Goal: Task Accomplishment & Management: Manage account settings

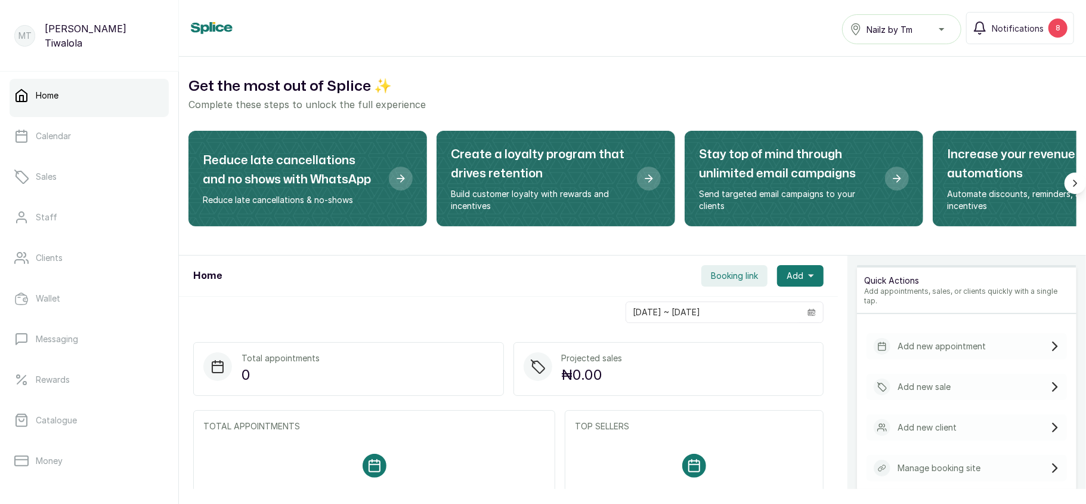
scroll to position [172, 0]
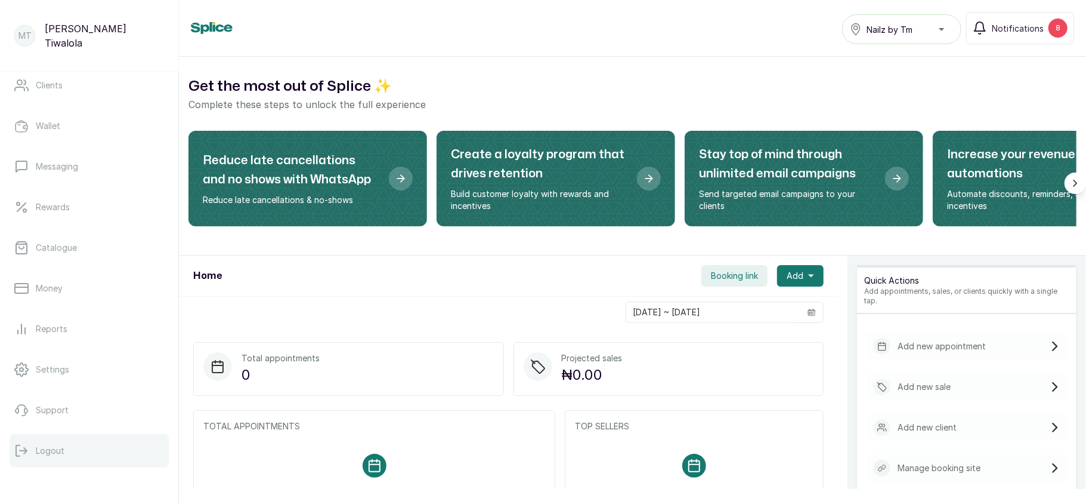
click at [41, 450] on p "Logout" at bounding box center [50, 450] width 29 height 12
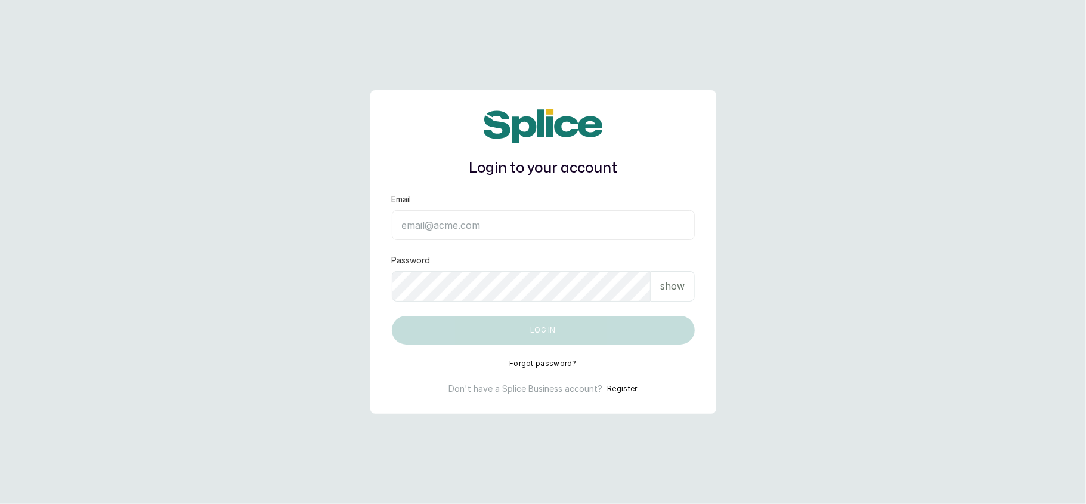
click at [536, 235] on input "Email" at bounding box center [543, 225] width 303 height 30
type input "[EMAIL_ADDRESS][DOMAIN_NAME]"
click at [674, 289] on p "show" at bounding box center [672, 286] width 24 height 14
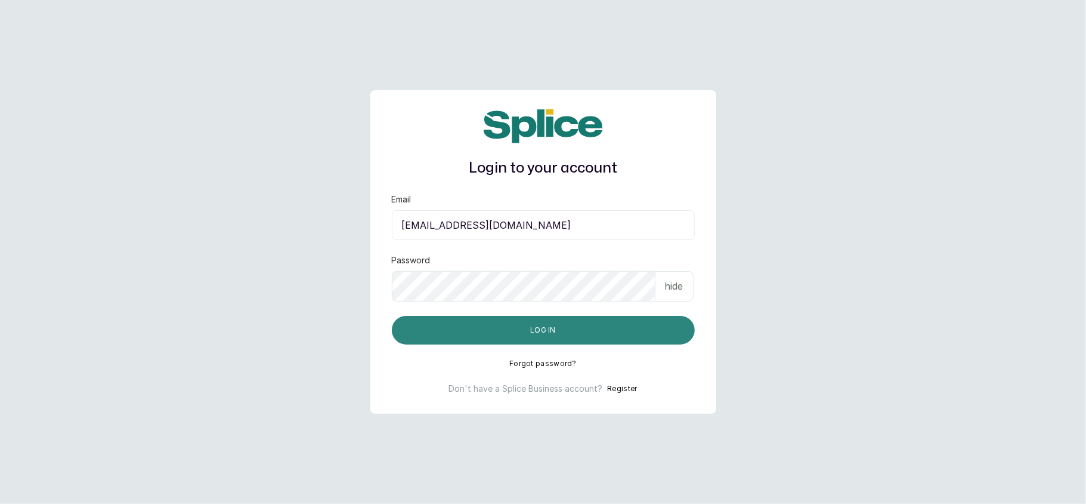
click at [576, 318] on button "Log in" at bounding box center [543, 330] width 303 height 29
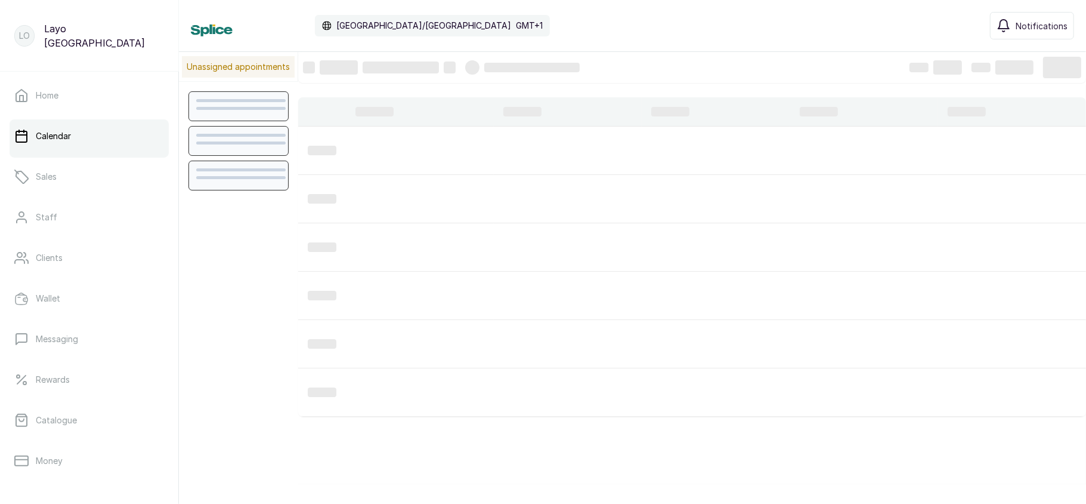
scroll to position [402, 0]
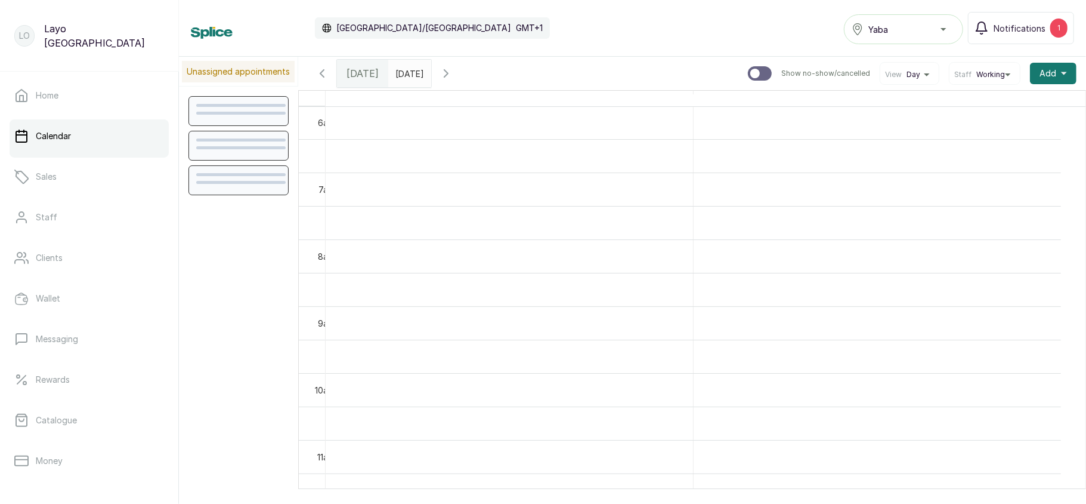
click at [905, 27] on div "Yaba" at bounding box center [904, 29] width 104 height 14
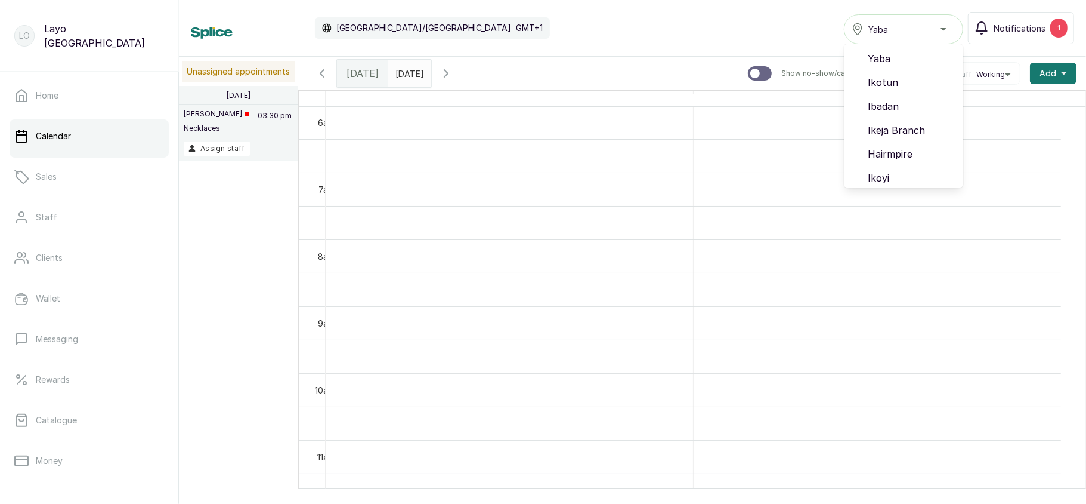
click at [905, 27] on div "Yaba" at bounding box center [904, 29] width 104 height 14
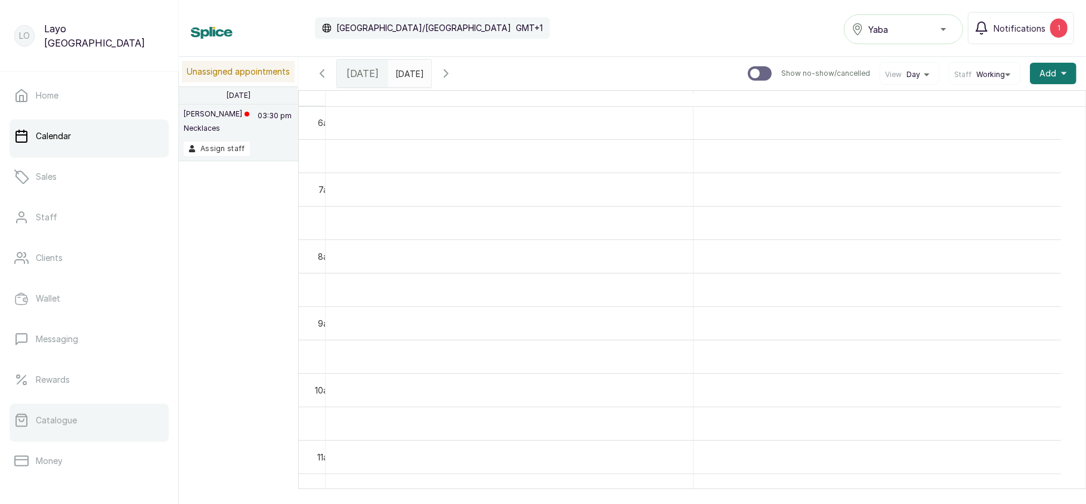
click at [68, 413] on link "Catalogue" at bounding box center [89, 419] width 159 height 33
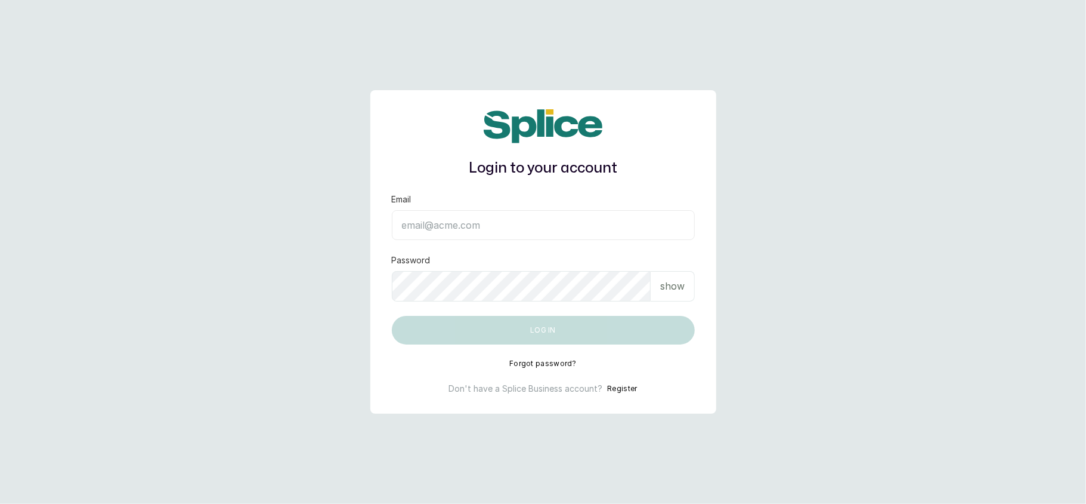
click at [433, 223] on input "Email" at bounding box center [543, 225] width 303 height 30
type input "lovedive948@gmail.com"
click at [680, 296] on div "show" at bounding box center [673, 286] width 44 height 30
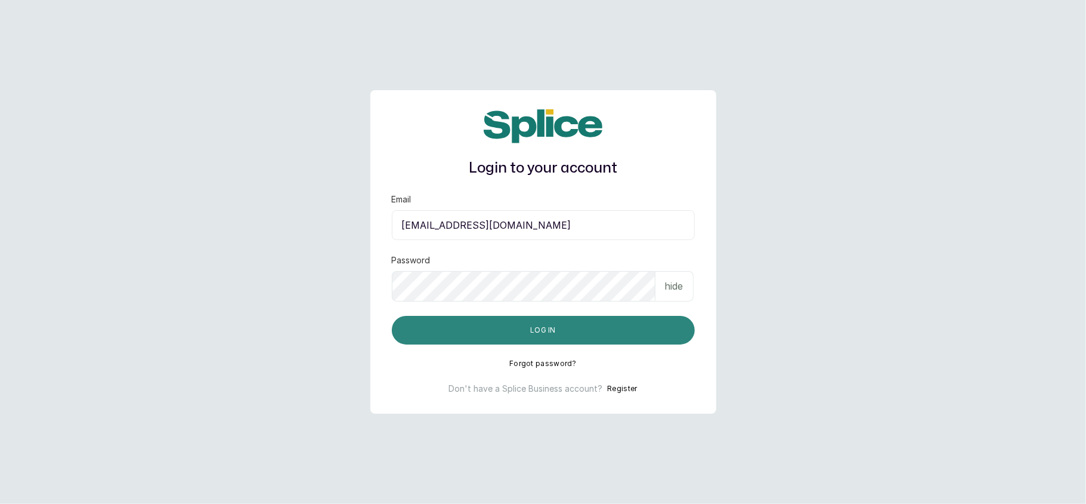
click at [582, 328] on button "Log in" at bounding box center [543, 330] width 303 height 29
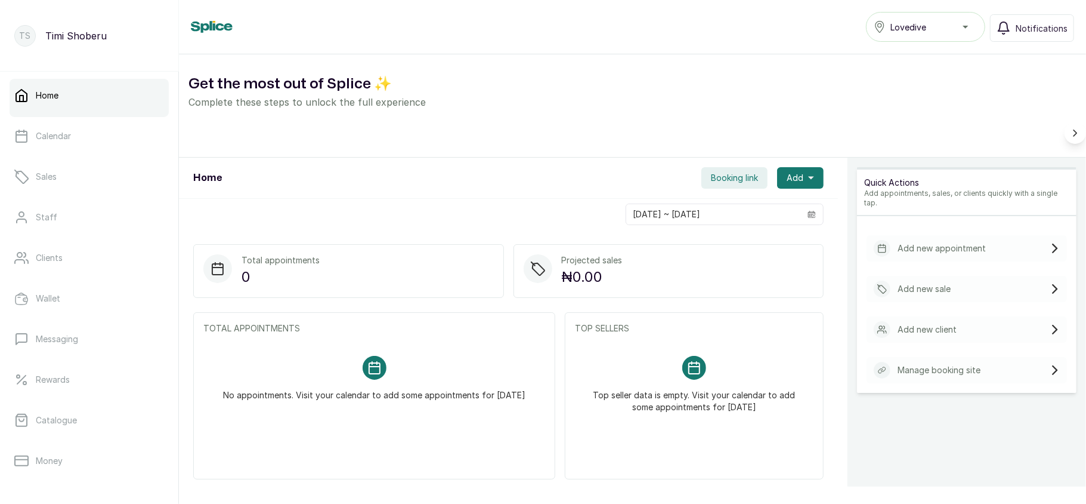
click at [921, 24] on span "Lovedive" at bounding box center [909, 27] width 36 height 13
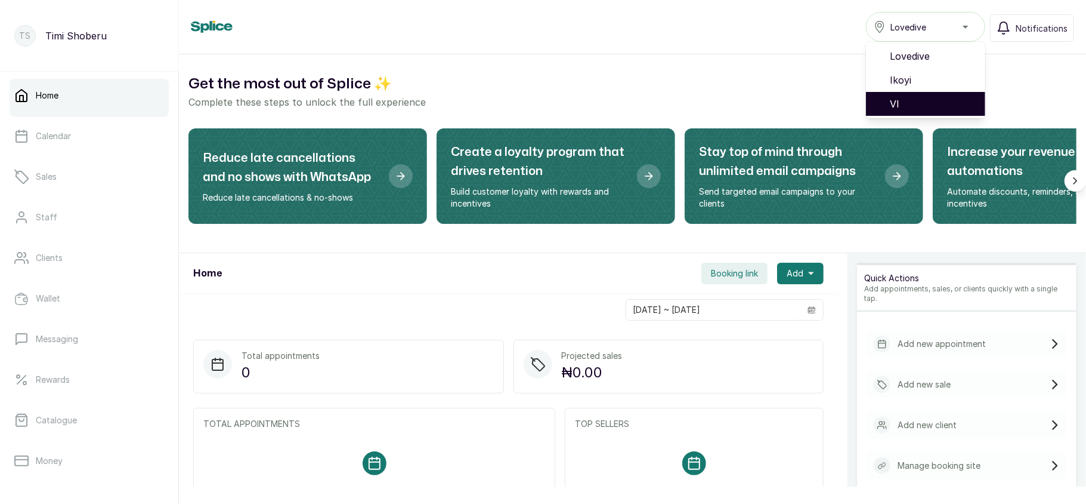
click at [891, 98] on li "VI" at bounding box center [925, 104] width 119 height 24
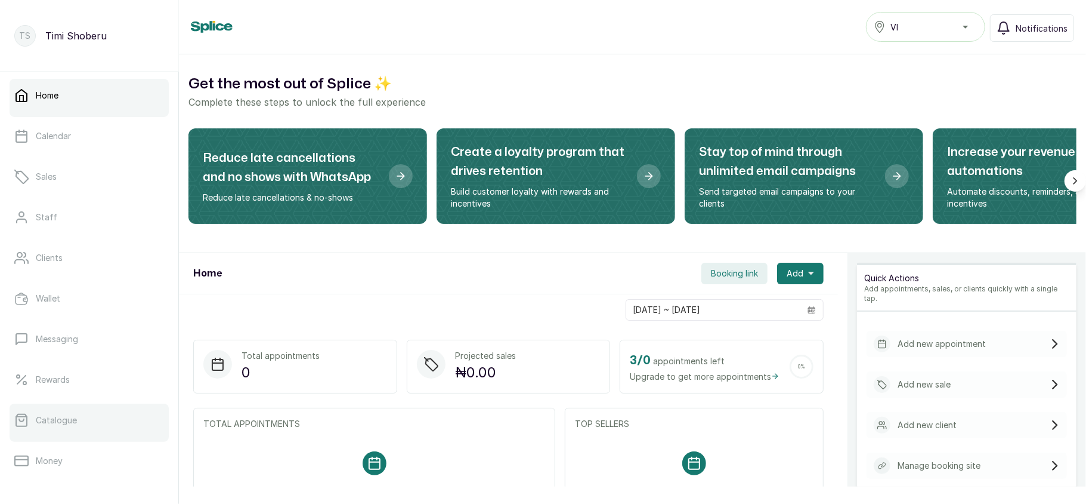
click at [80, 416] on link "Catalogue" at bounding box center [89, 419] width 159 height 33
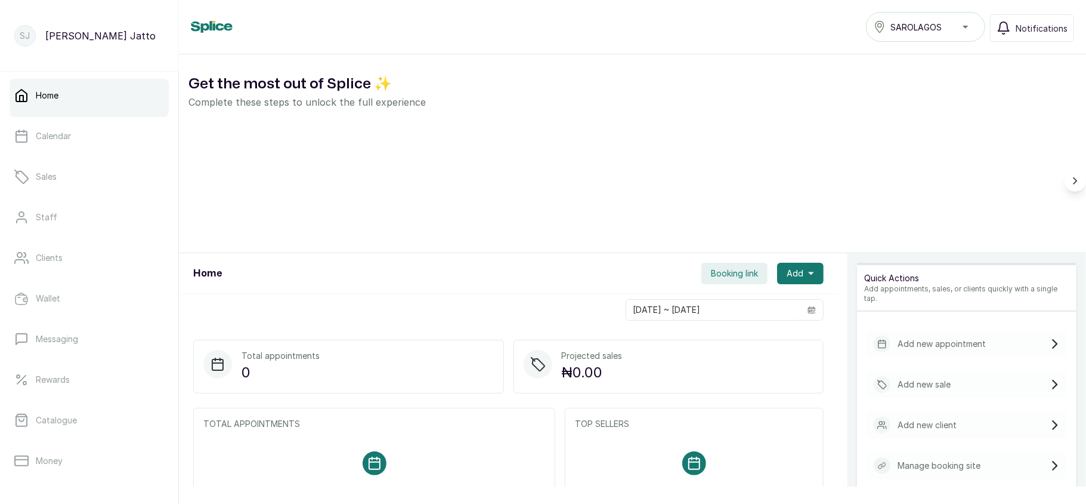
scroll to position [172, 0]
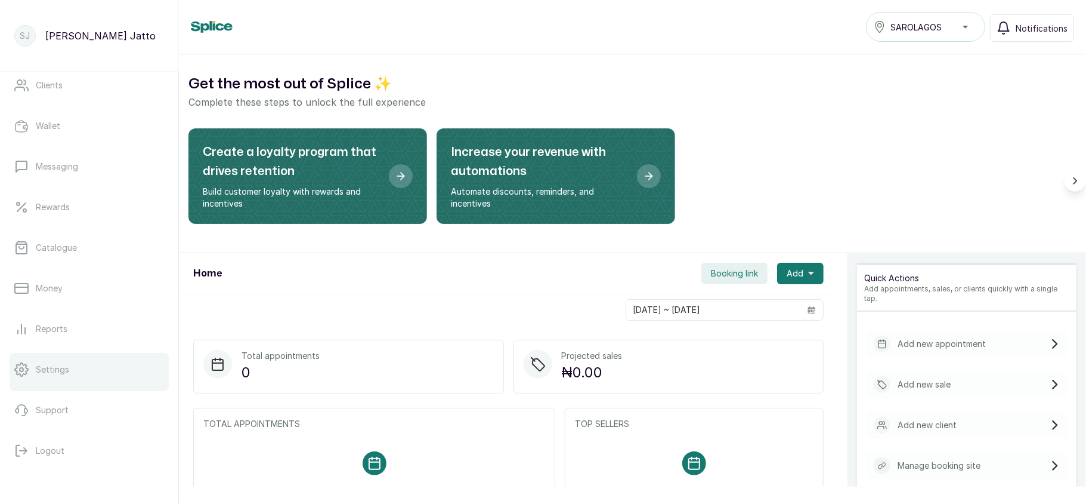
click at [52, 365] on p "Settings" at bounding box center [52, 369] width 33 height 12
